Goal: Information Seeking & Learning: Learn about a topic

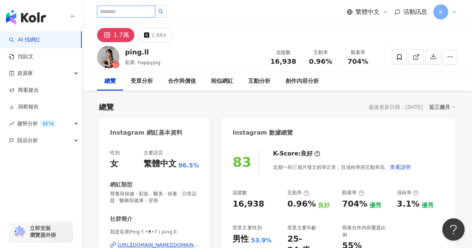
click at [135, 12] on input "search" at bounding box center [126, 12] width 58 height 12
paste input "**********"
type input "**********"
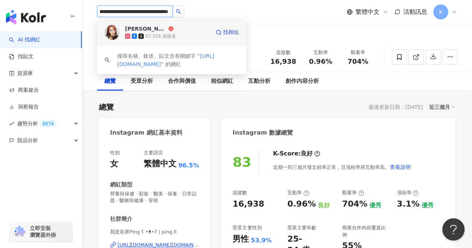
click at [178, 29] on div "[PERSON_NAME] [PERSON_NAME]（[PERSON_NAME]） 37,328 追蹤者" at bounding box center [167, 32] width 85 height 15
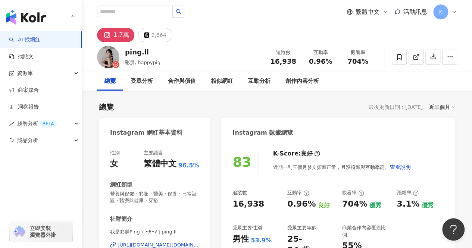
scroll to position [0, 0]
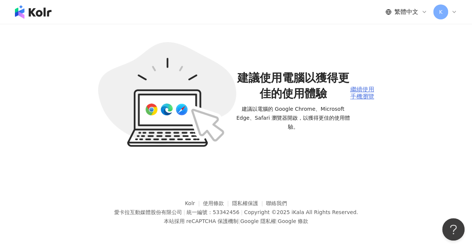
click at [367, 96] on div "繼續使用手機瀏覽" at bounding box center [362, 93] width 24 height 14
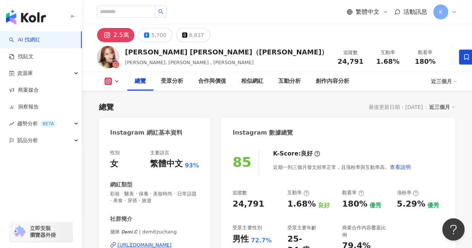
drag, startPoint x: 417, startPoint y: 57, endPoint x: 254, endPoint y: 5, distance: 171.4
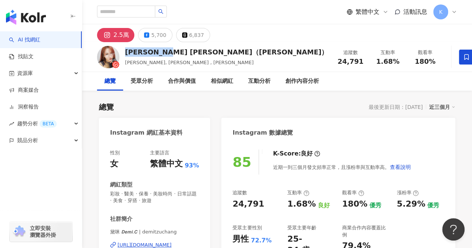
drag, startPoint x: 165, startPoint y: 51, endPoint x: 126, endPoint y: 53, distance: 38.9
click at [126, 53] on div "[PERSON_NAME] [PERSON_NAME]（[PERSON_NAME]）" at bounding box center [226, 51] width 203 height 9
copy div "DEMI C. 黛咪"
drag, startPoint x: 298, startPoint y: 65, endPoint x: 274, endPoint y: 64, distance: 24.3
click at [332, 64] on div "追蹤數 24,791" at bounding box center [350, 57] width 37 height 16
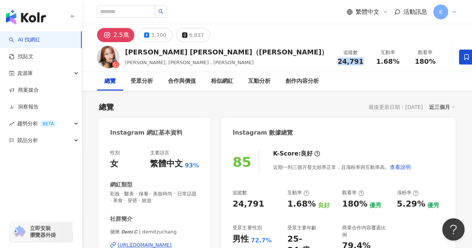
copy span "24,791"
click at [75, 191] on div "button" at bounding box center [41, 173] width 82 height 49
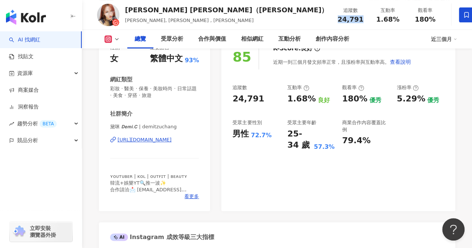
scroll to position [112, 0]
